Goal: Information Seeking & Learning: Learn about a topic

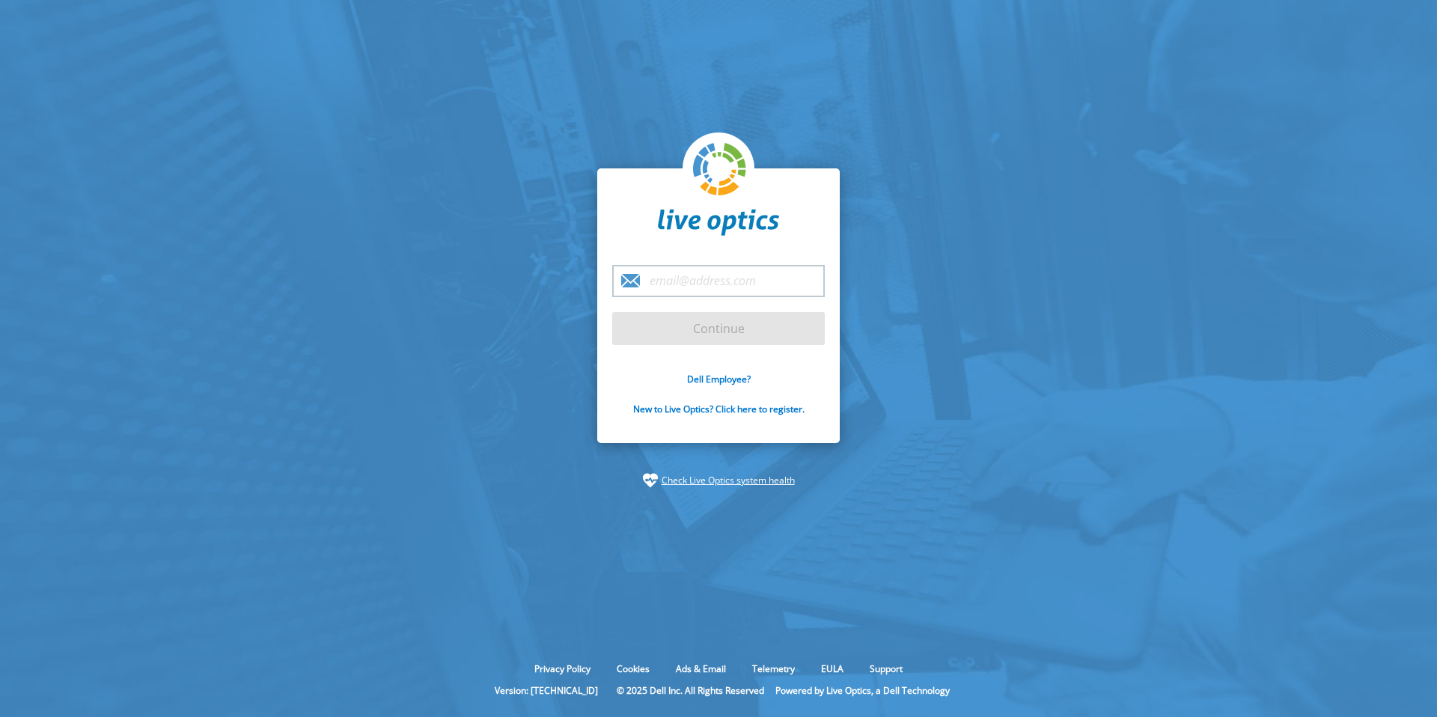
click at [713, 285] on input "email" at bounding box center [718, 281] width 212 height 32
click at [526, 275] on section "Continue Dell Employee? New to Live Optics? Click here to register. Check Live …" at bounding box center [718, 328] width 1437 height 656
click at [704, 279] on input "email" at bounding box center [718, 281] width 212 height 32
type input "[PERSON_NAME][EMAIL_ADDRESS][PERSON_NAME][DOMAIN_NAME]"
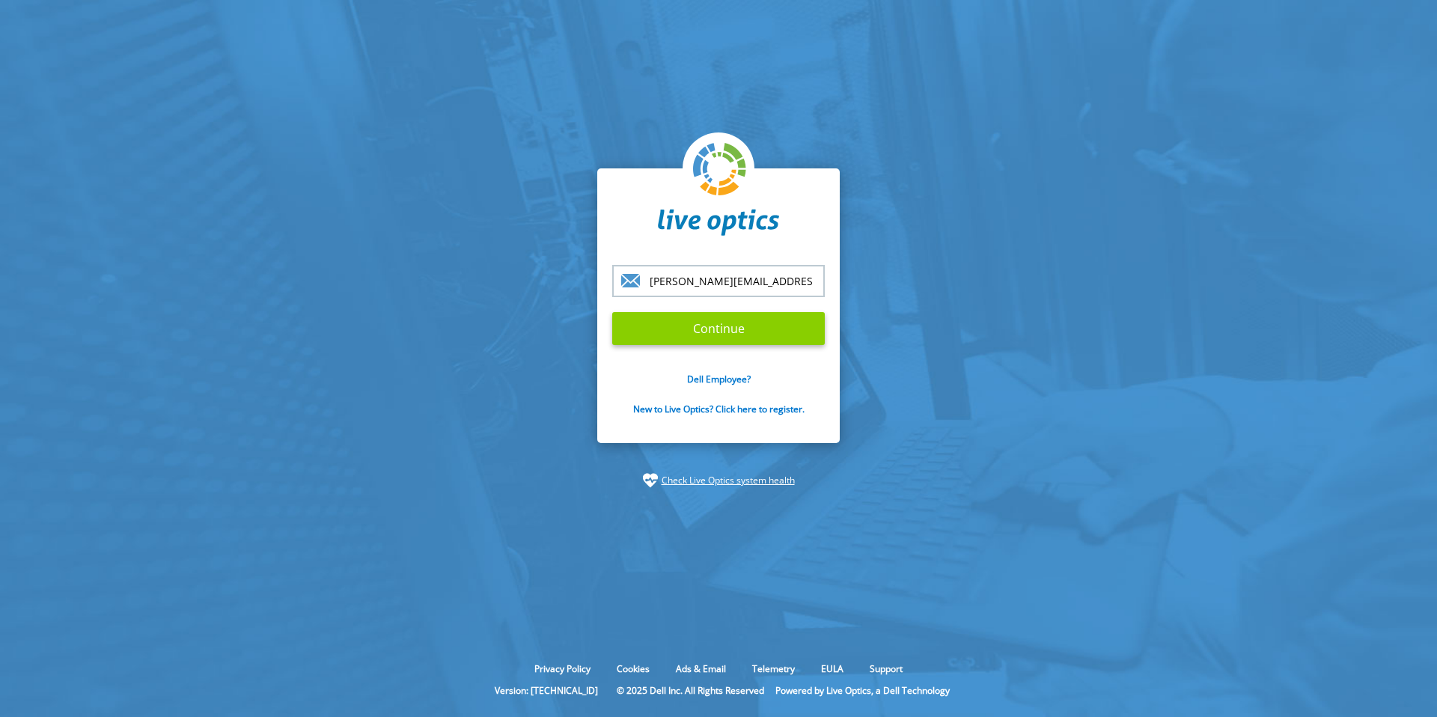
click at [720, 333] on input "Continue" at bounding box center [718, 328] width 212 height 33
click at [694, 324] on input "Continue" at bounding box center [718, 328] width 212 height 33
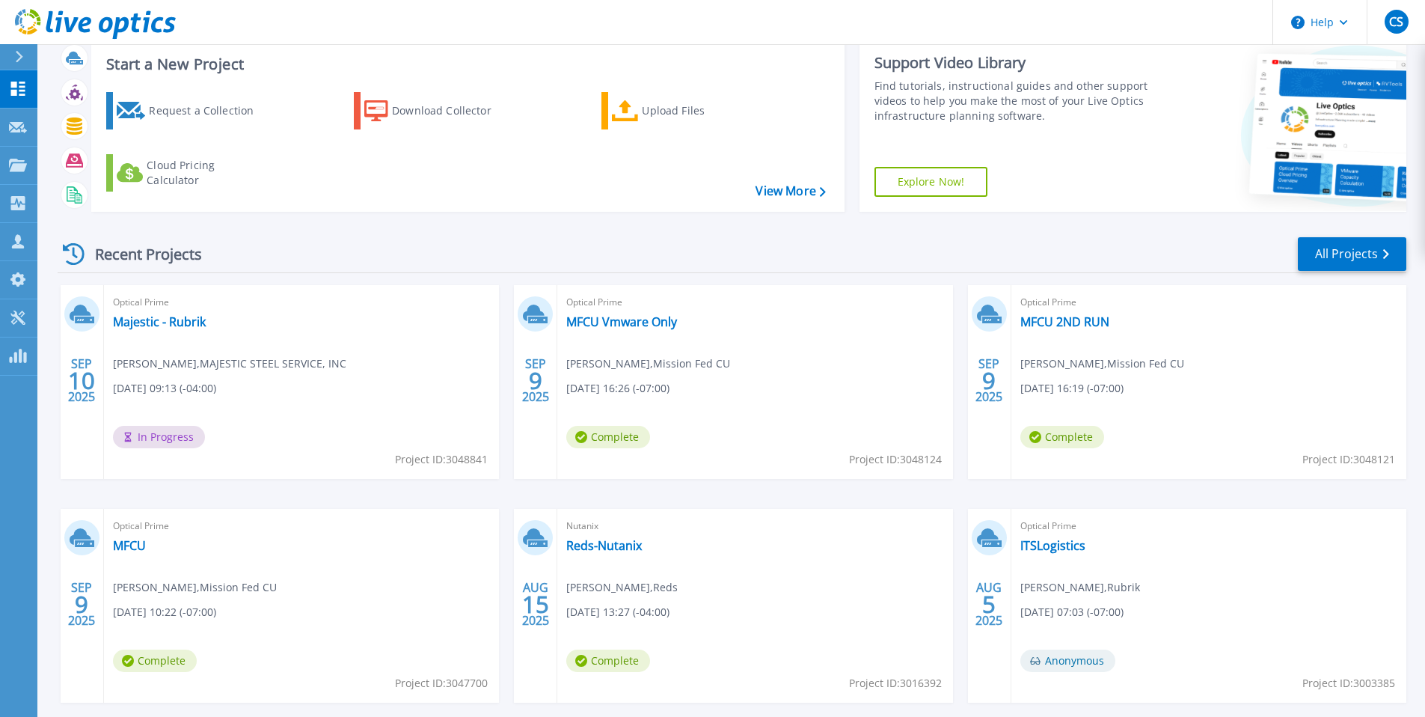
scroll to position [41, 0]
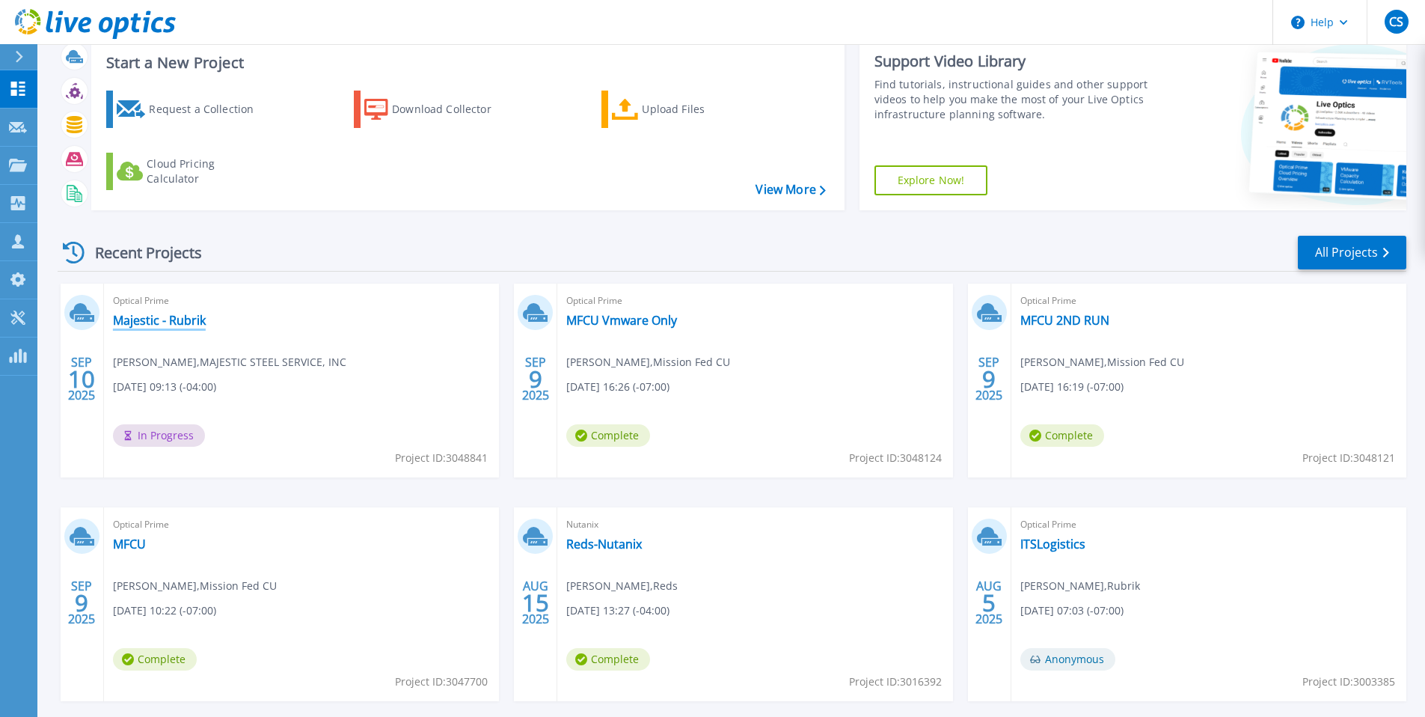
click at [160, 325] on link "Majestic - Rubrik" at bounding box center [159, 320] width 93 height 15
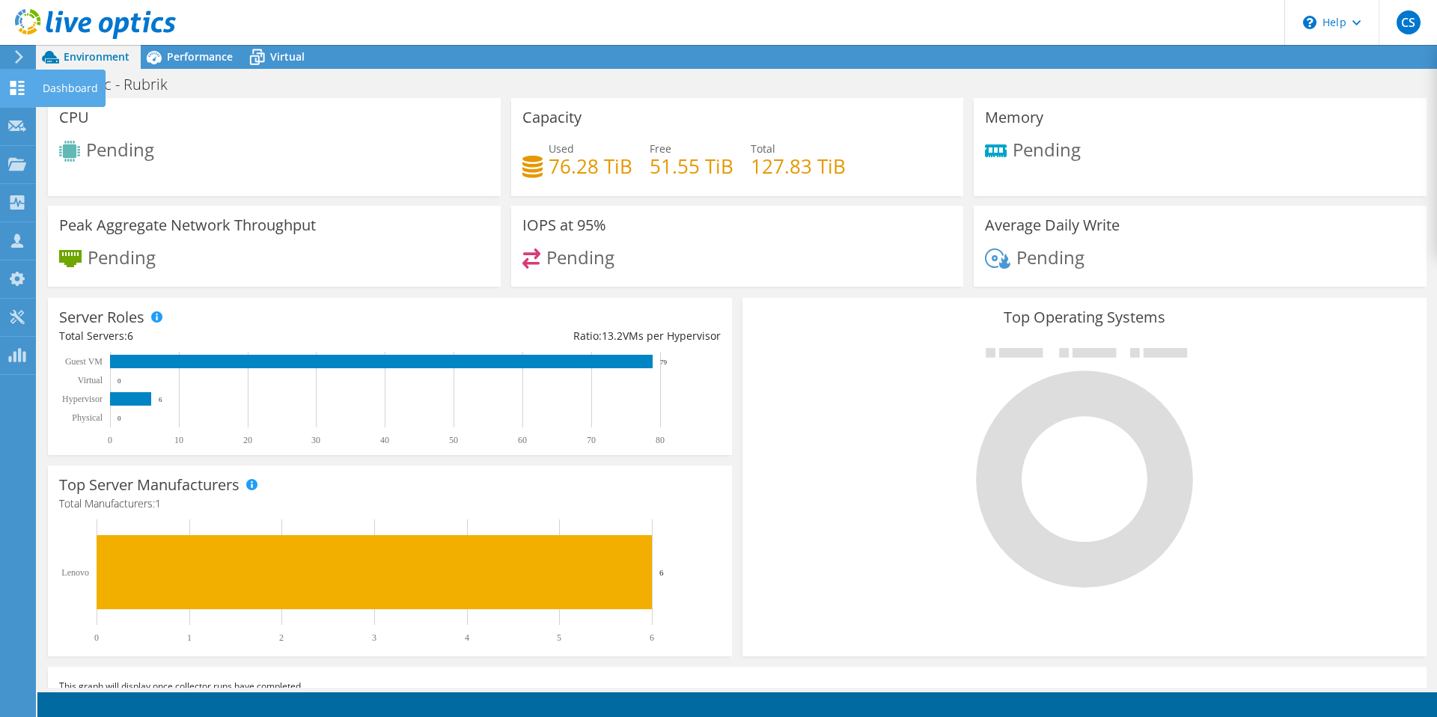
click at [36, 87] on div "Dashboard" at bounding box center [70, 88] width 70 height 37
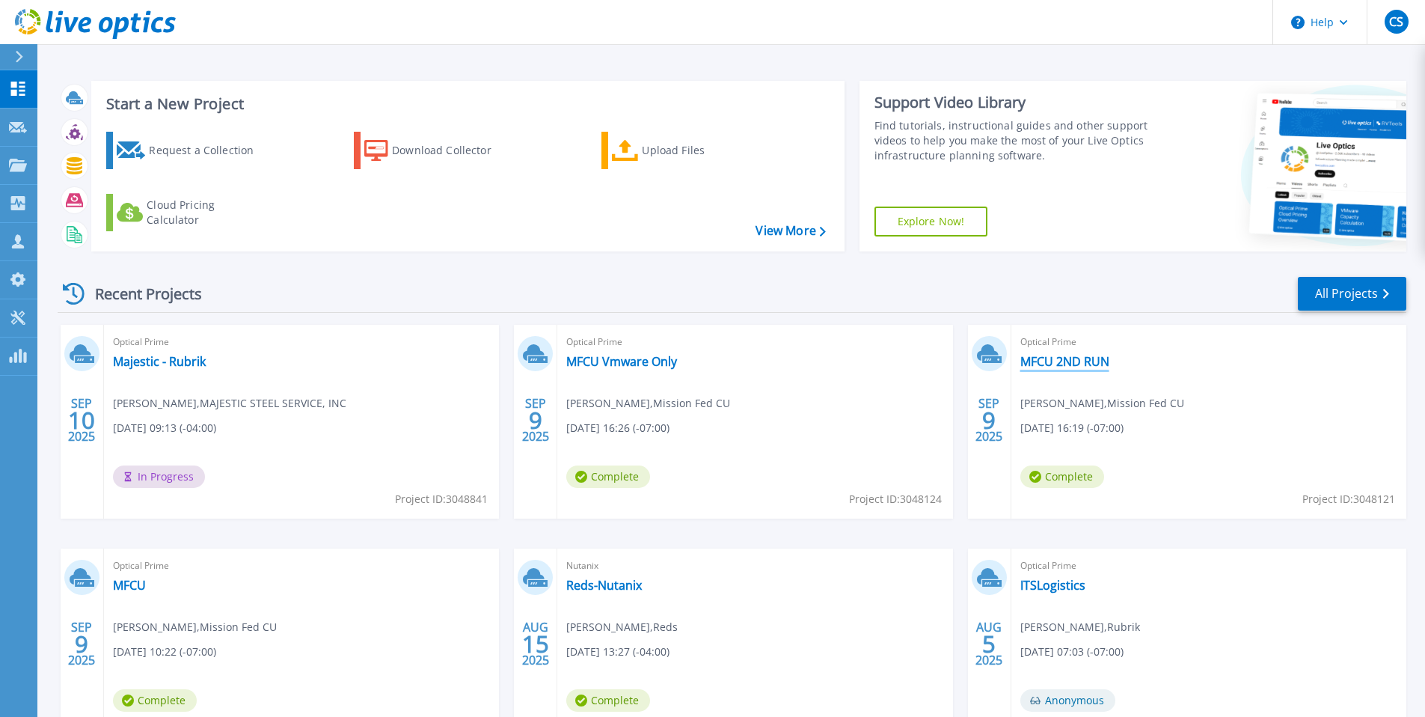
click at [1099, 360] on link "MFCU 2ND RUN" at bounding box center [1065, 361] width 89 height 15
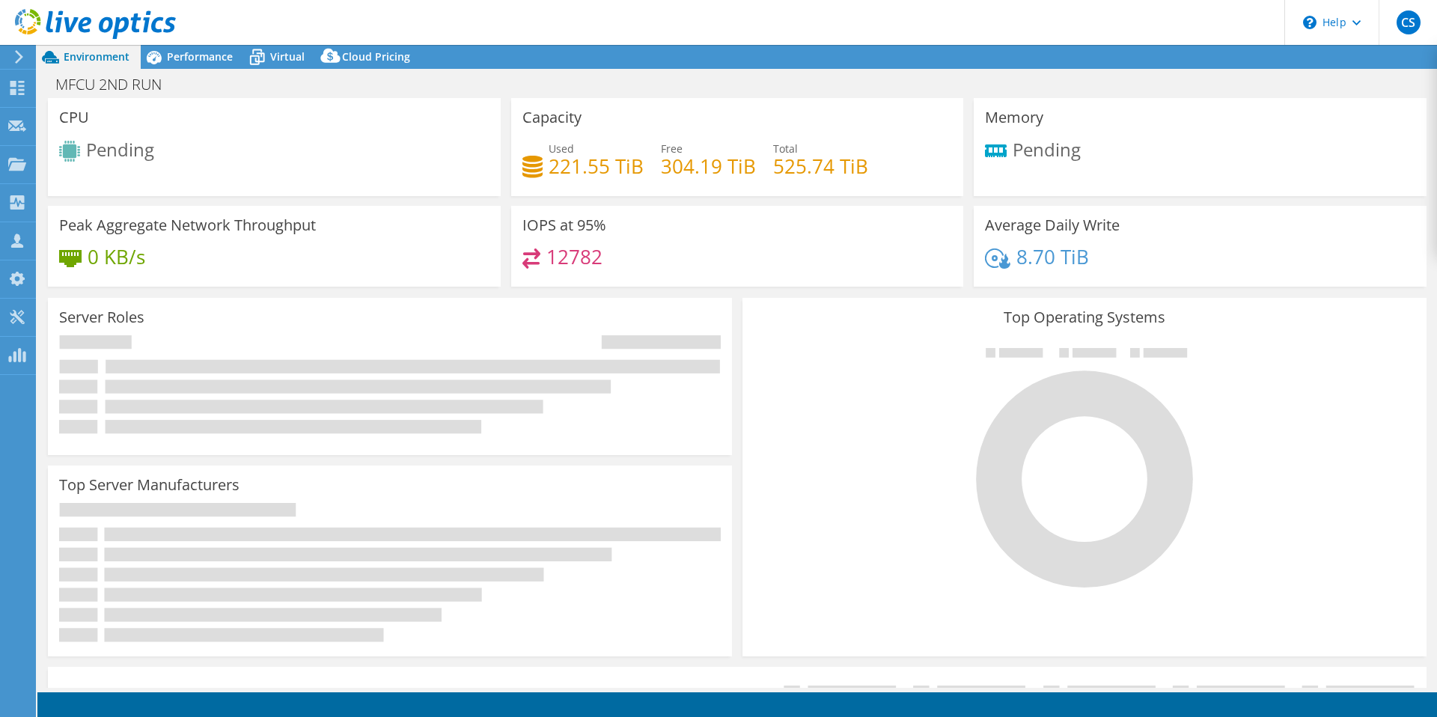
select select "USD"
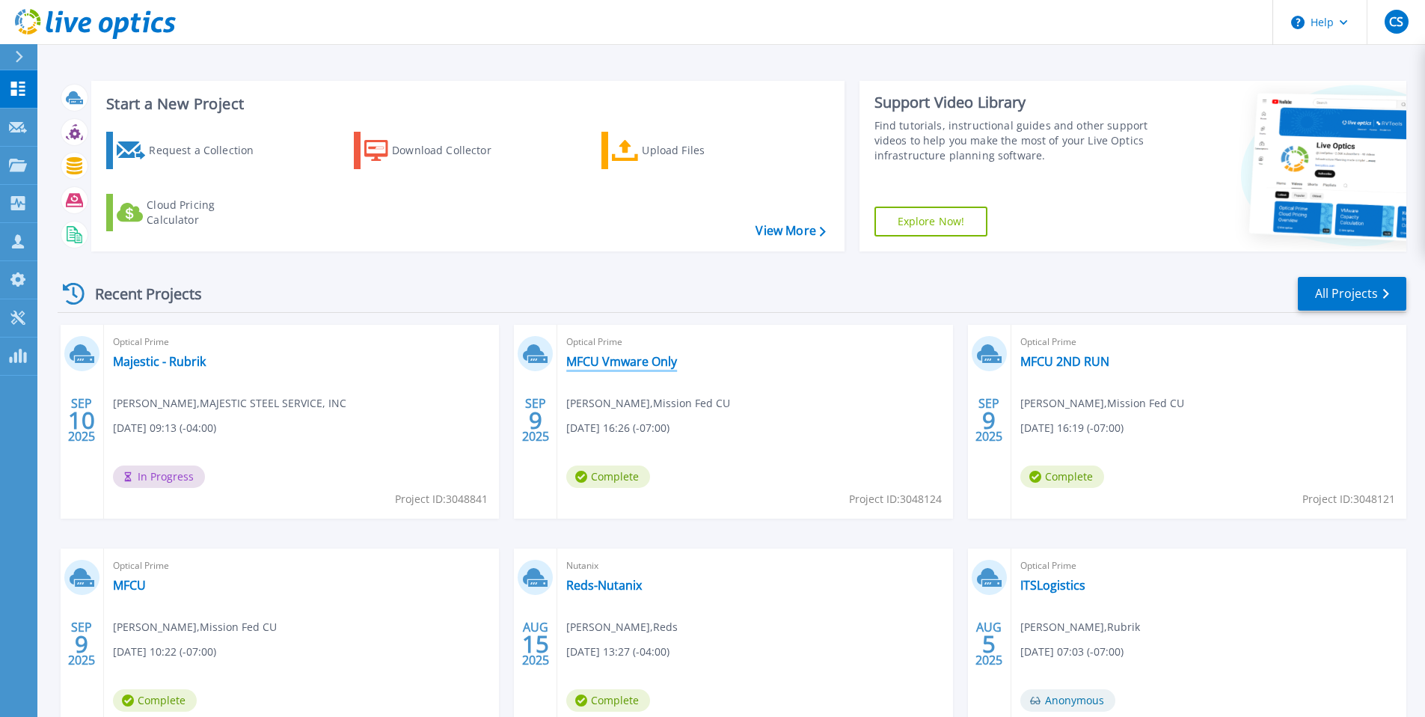
click at [623, 357] on link "MFCU Vmware Only" at bounding box center [621, 361] width 111 height 15
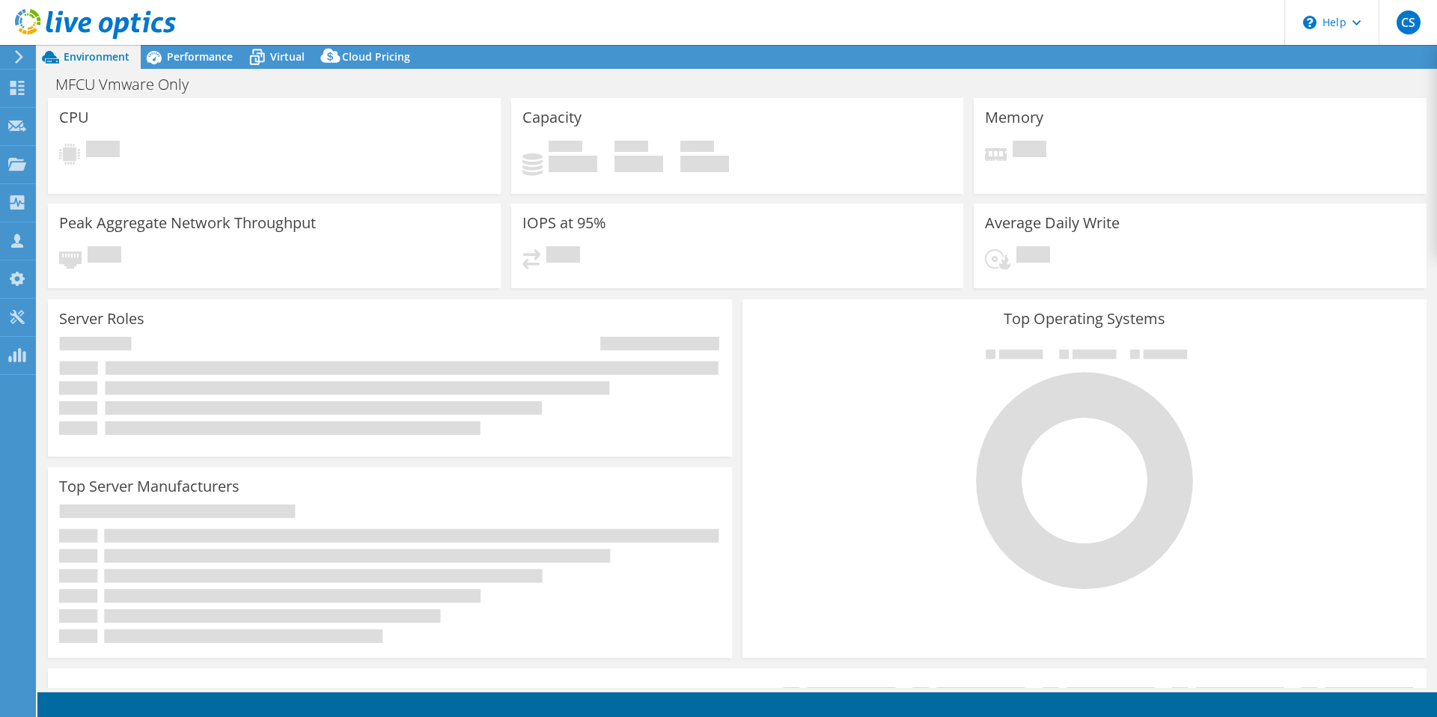
select select "USD"
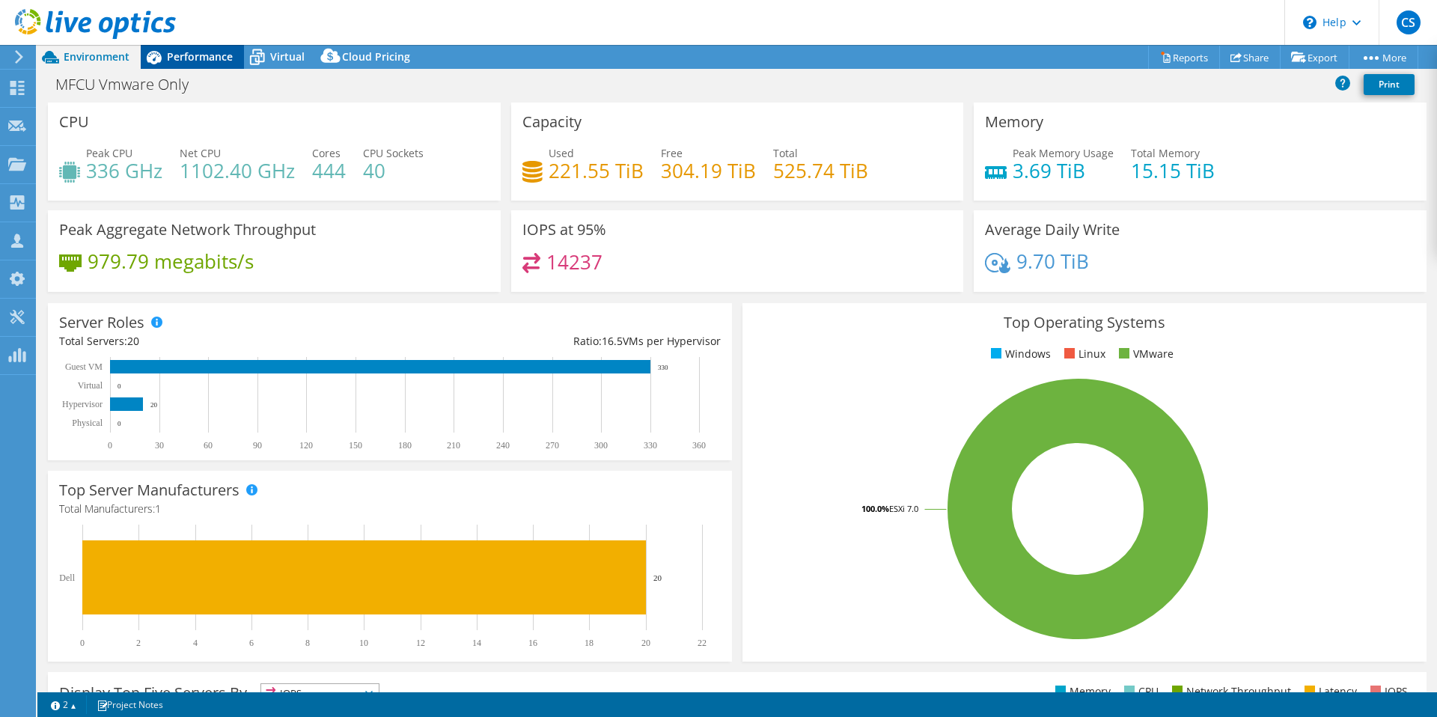
click at [218, 47] on div "Performance" at bounding box center [192, 57] width 103 height 24
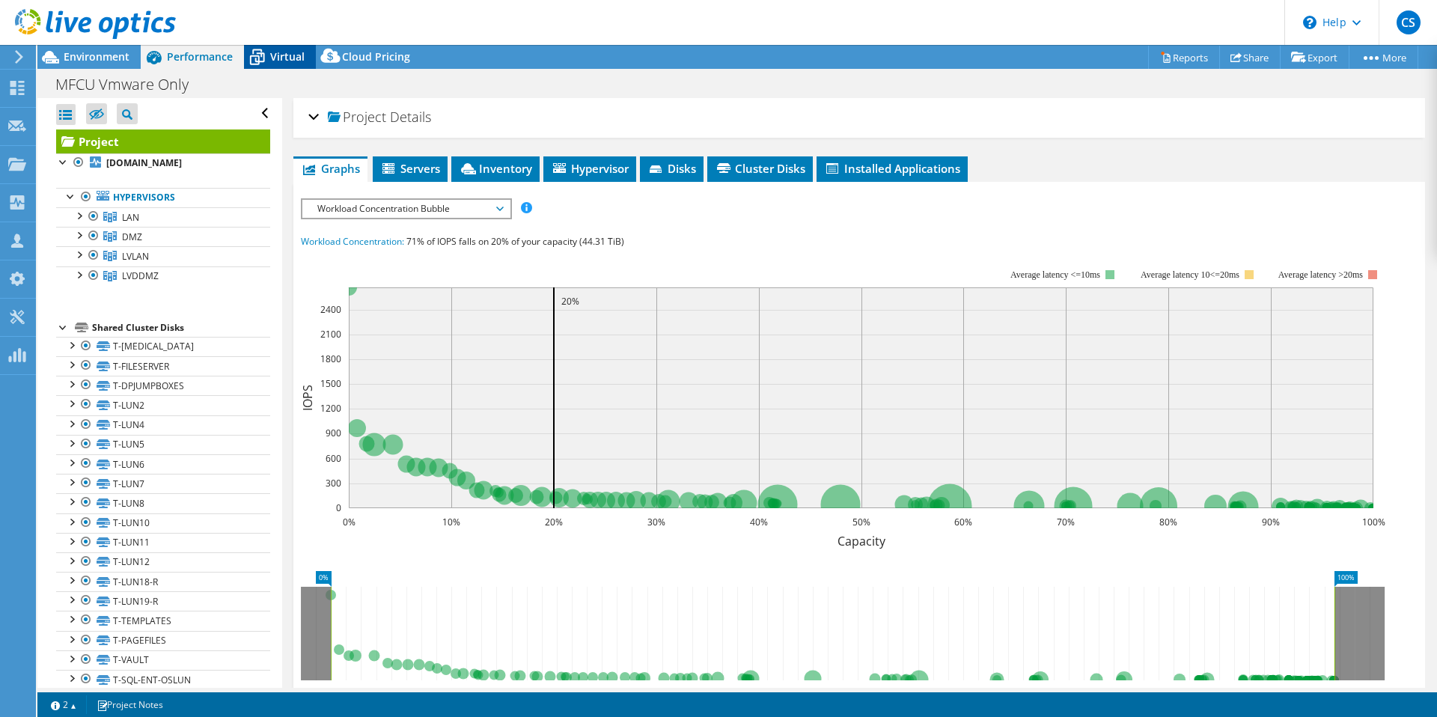
click at [293, 57] on span "Virtual" at bounding box center [287, 56] width 34 height 14
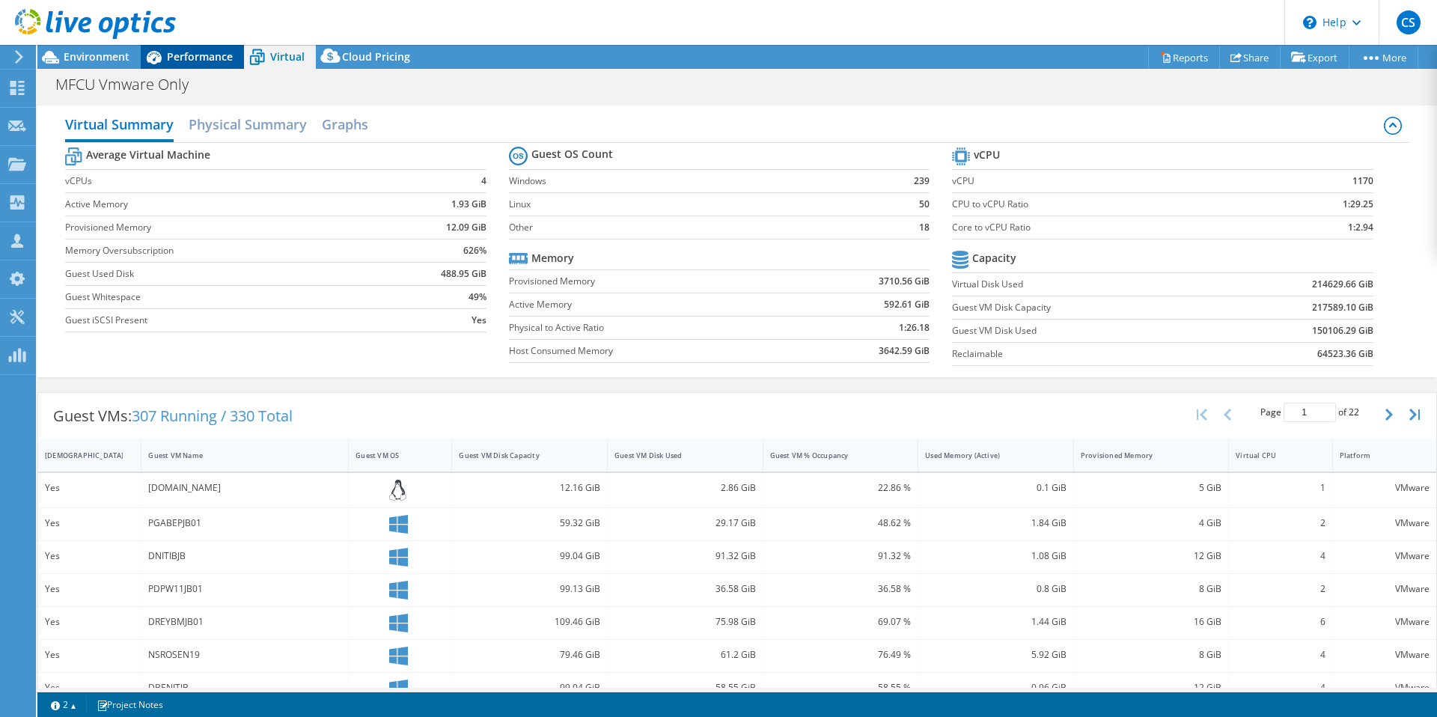
click at [211, 49] on span "Performance" at bounding box center [200, 56] width 66 height 14
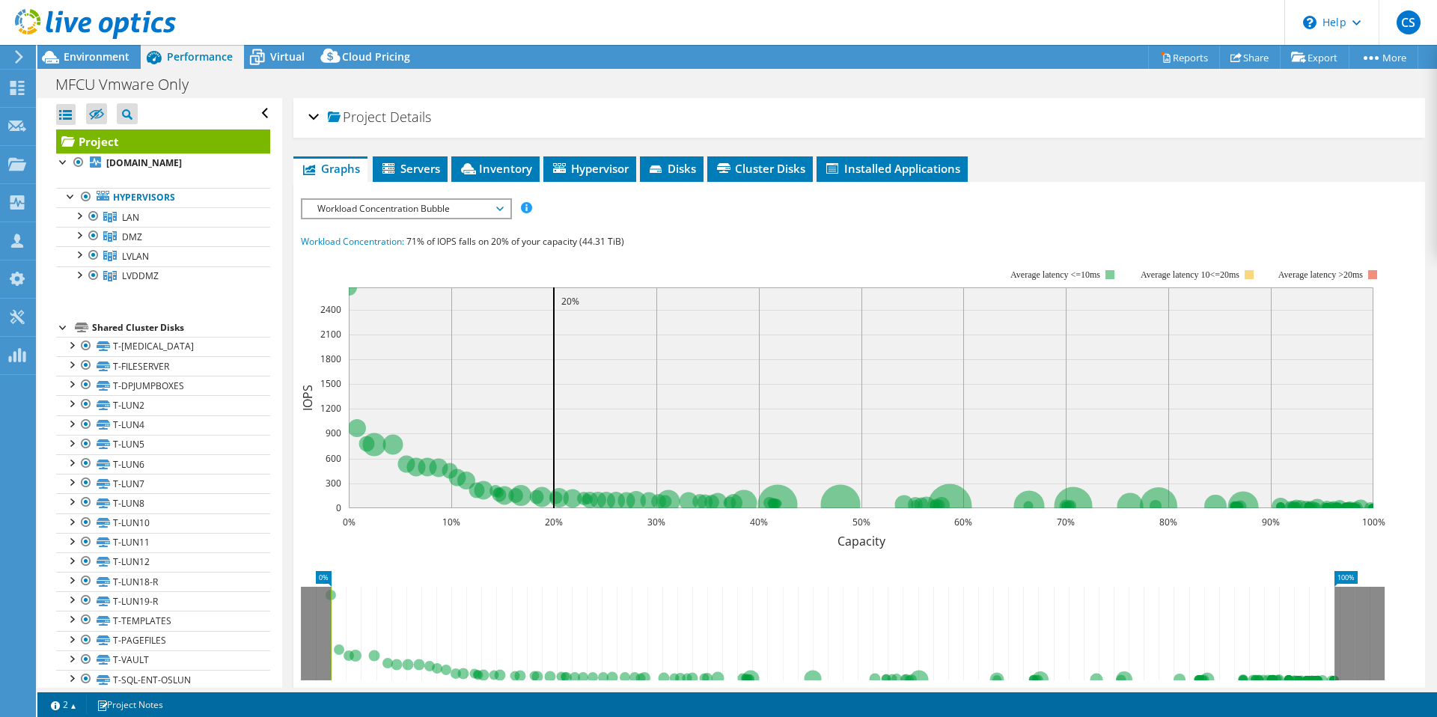
click at [66, 49] on div at bounding box center [88, 25] width 176 height 50
click at [71, 57] on span "Environment" at bounding box center [97, 56] width 66 height 14
